Goal: Information Seeking & Learning: Learn about a topic

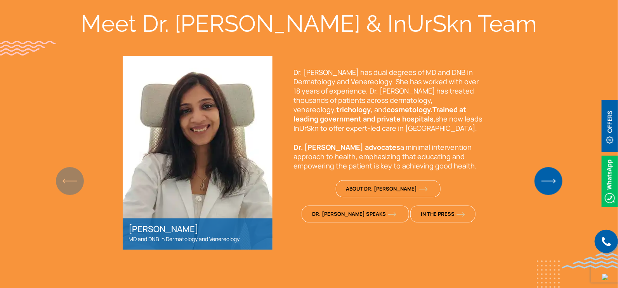
scroll to position [583, 0]
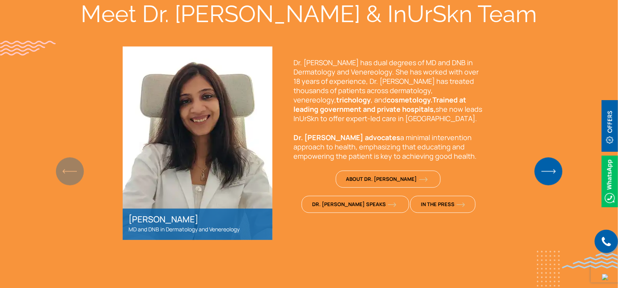
click at [542, 158] on img "Next slide" at bounding box center [549, 172] width 28 height 28
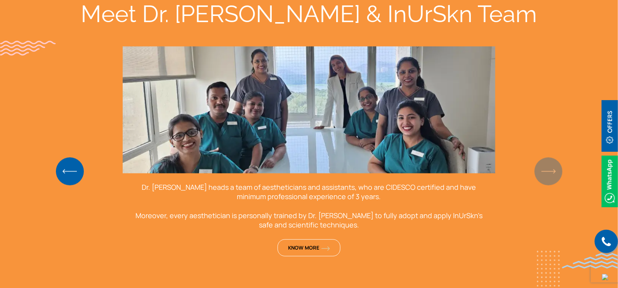
click at [68, 158] on img "Previous slide" at bounding box center [70, 172] width 28 height 28
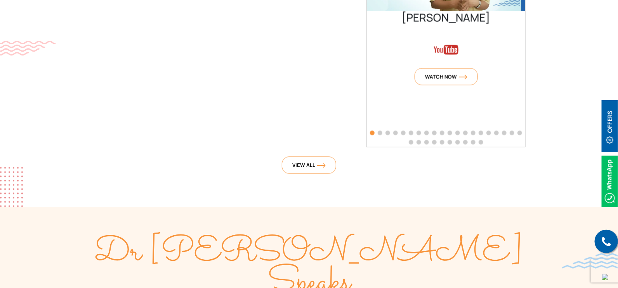
scroll to position [1748, 0]
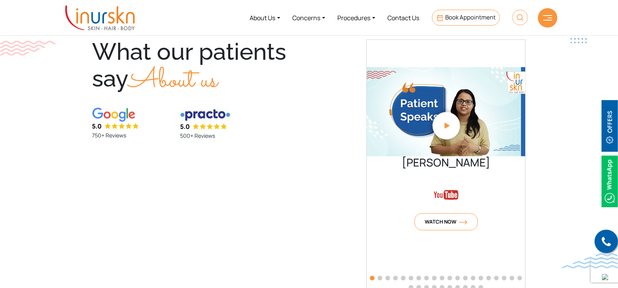
click at [380, 276] on span "Go to slide 2" at bounding box center [380, 278] width 5 height 5
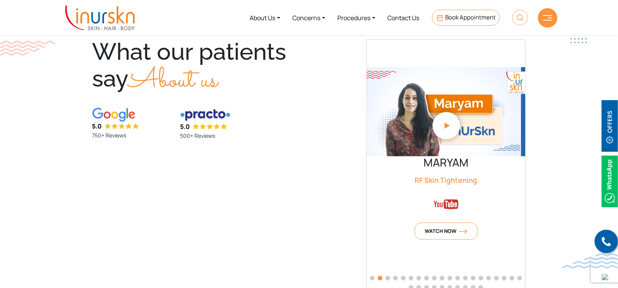
click at [396, 276] on span "Go to slide 4" at bounding box center [396, 278] width 5 height 5
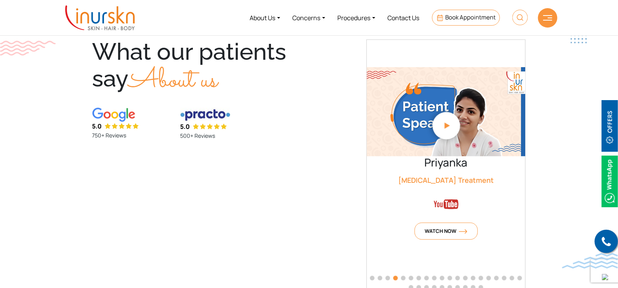
click at [404, 276] on span "Go to slide 5" at bounding box center [403, 278] width 5 height 5
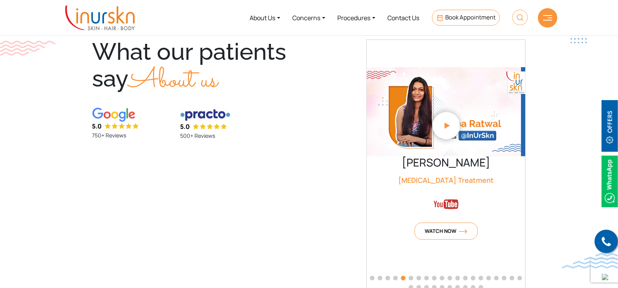
click at [411, 276] on span "Go to slide 6" at bounding box center [411, 278] width 5 height 5
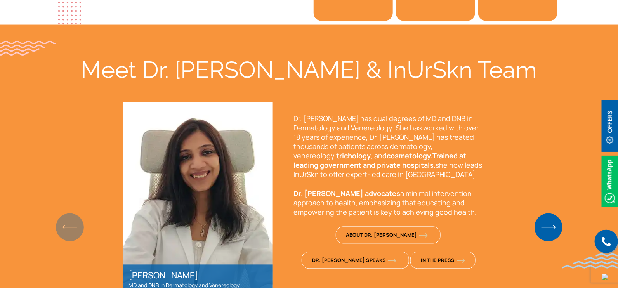
scroll to position [534, 0]
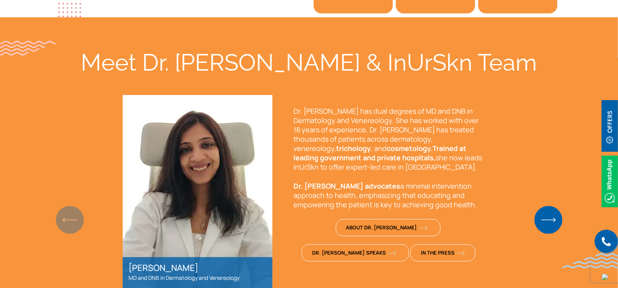
click at [553, 206] on img "Next slide" at bounding box center [549, 220] width 28 height 28
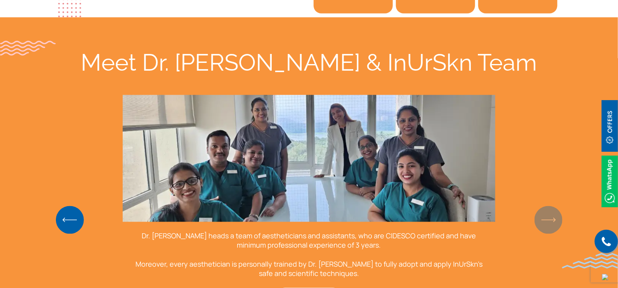
click at [70, 207] on img "Previous slide" at bounding box center [70, 220] width 28 height 28
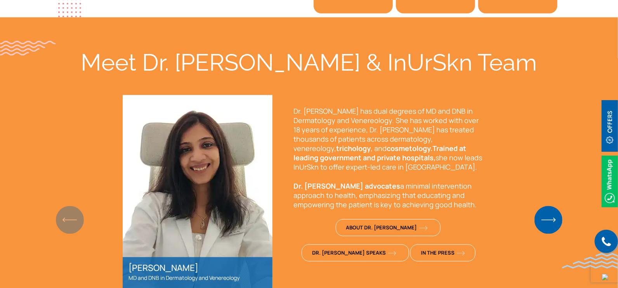
scroll to position [388, 0]
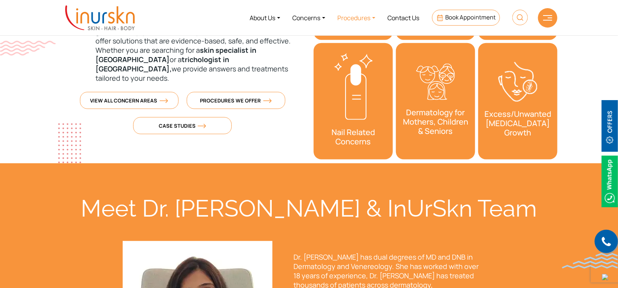
click at [367, 14] on link "Procedures" at bounding box center [357, 17] width 50 height 29
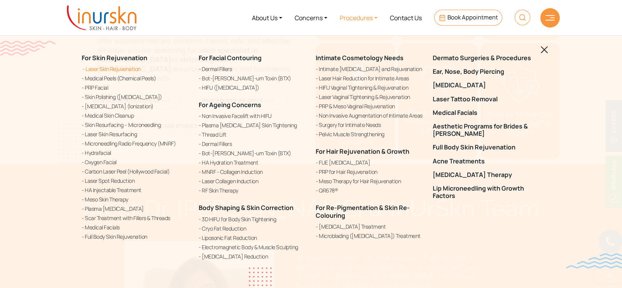
click at [130, 69] on link "Laser Skin Rejuvenation" at bounding box center [136, 69] width 108 height 8
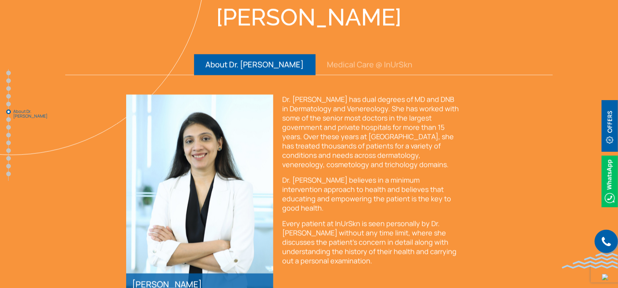
scroll to position [1669, 0]
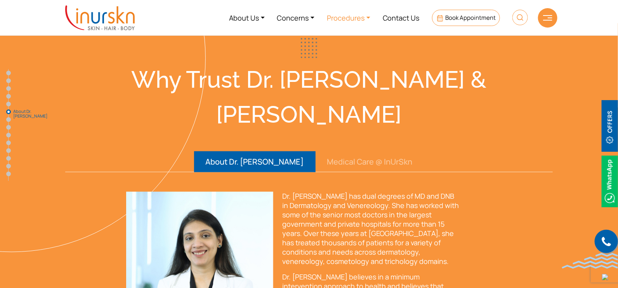
click at [350, 14] on link "Procedures" at bounding box center [349, 17] width 56 height 29
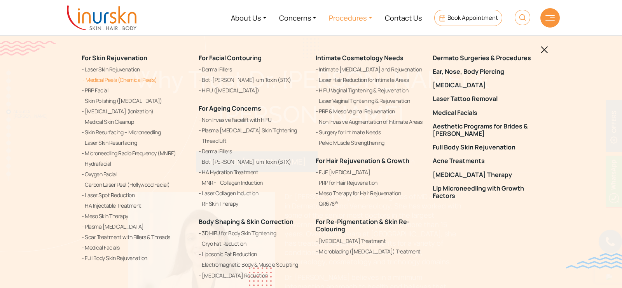
click at [94, 78] on link "Medical Peels (Chemical Peels)" at bounding box center [136, 79] width 108 height 9
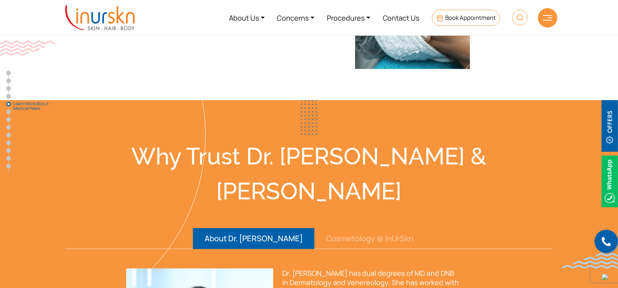
scroll to position [1603, 0]
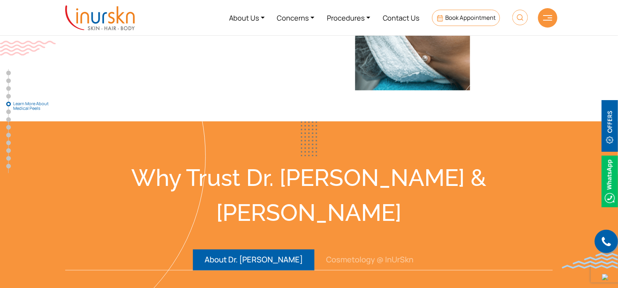
click at [101, 18] on img at bounding box center [100, 17] width 70 height 25
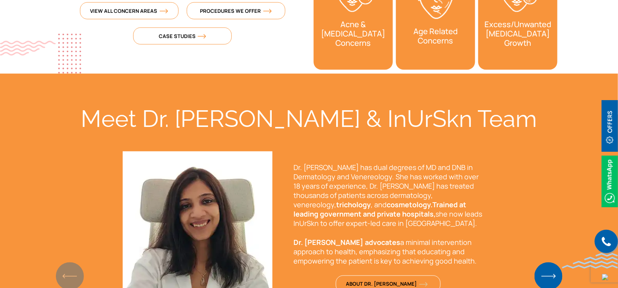
scroll to position [534, 0]
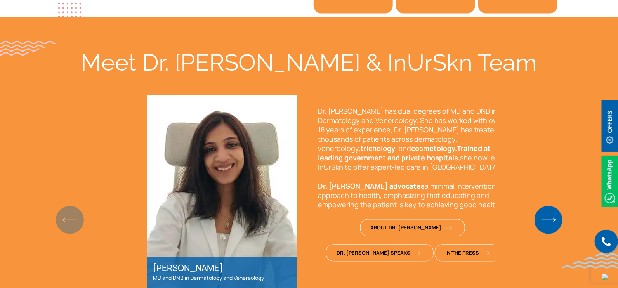
click at [345, 107] on div "Dr. [PERSON_NAME] has dual degrees of MD and DNB in Dermatology and Venereology…" at bounding box center [414, 188] width 214 height 186
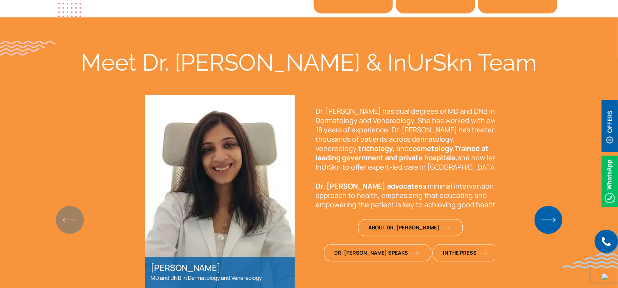
click at [341, 108] on p "Dr. [PERSON_NAME] has dual degrees of MD and DNB in Dermatology and Venereology…" at bounding box center [411, 139] width 190 height 65
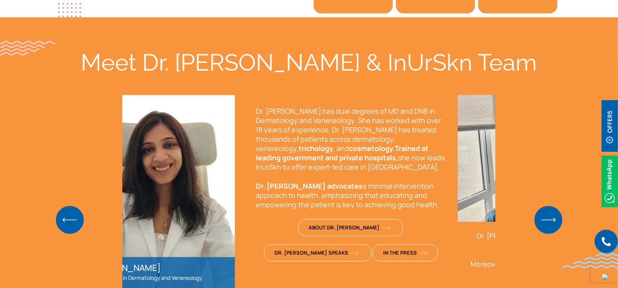
click at [298, 107] on p "Dr. [PERSON_NAME] has dual degrees of MD and DNB in Dermatology and Venereology…" at bounding box center [351, 139] width 190 height 65
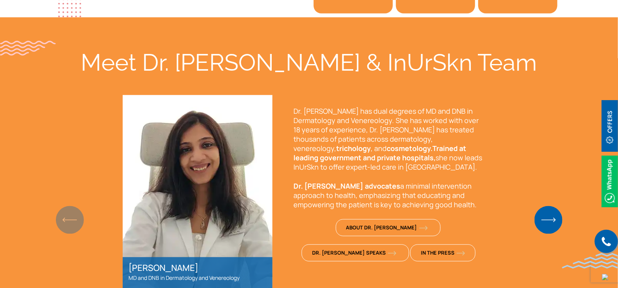
click at [300, 107] on p "Dr. [PERSON_NAME] has dual degrees of MD and DNB in Dermatology and Venereology…" at bounding box center [389, 139] width 190 height 65
click at [302, 107] on p "Dr. [PERSON_NAME] has dual degrees of MD and DNB in Dermatology and Venereology…" at bounding box center [389, 139] width 190 height 65
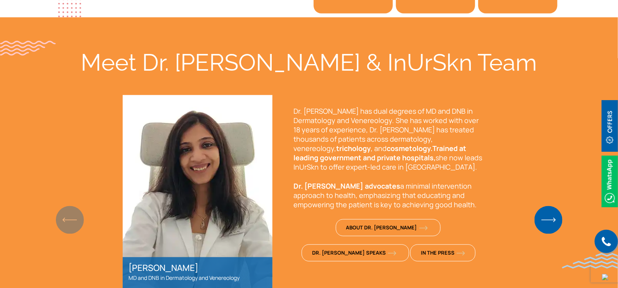
click at [302, 107] on p "Dr. [PERSON_NAME] has dual degrees of MD and DNB in Dermatology and Venereology…" at bounding box center [389, 139] width 190 height 65
